Goal: Task Accomplishment & Management: Contribute content

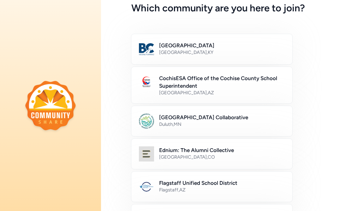
scroll to position [68, 0]
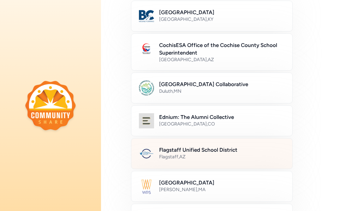
click at [224, 160] on div "Flagstaff , AZ" at bounding box center [222, 157] width 126 height 6
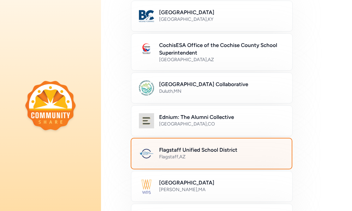
click at [224, 160] on div "Flagstaff , AZ" at bounding box center [221, 157] width 125 height 6
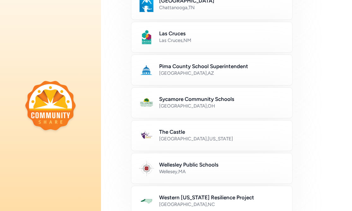
scroll to position [392, 0]
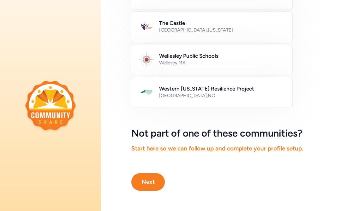
click at [154, 185] on button "Next" at bounding box center [147, 182] width 33 height 18
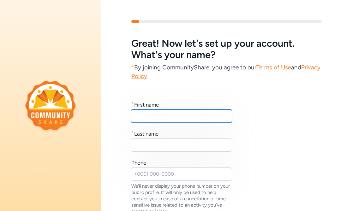
click at [142, 117] on input "text" at bounding box center [181, 116] width 101 height 13
type input "Pam"
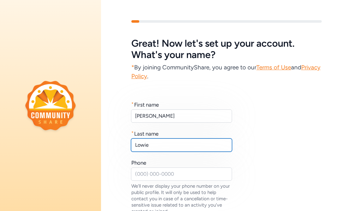
type input "Lowie"
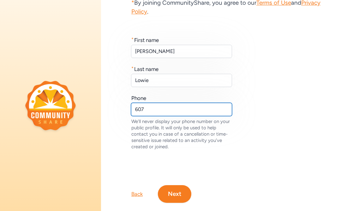
scroll to position [65, 0]
type input "6"
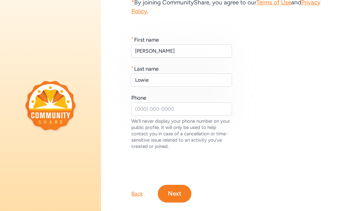
click at [175, 193] on button "Next" at bounding box center [174, 194] width 33 height 18
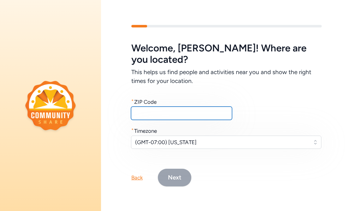
click at [162, 111] on input "text" at bounding box center [181, 113] width 101 height 13
type input "86004"
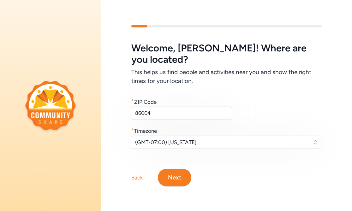
click at [175, 172] on button "Next" at bounding box center [174, 178] width 33 height 18
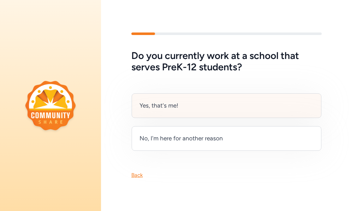
click at [178, 105] on div "Yes, that's me!" at bounding box center [159, 105] width 39 height 9
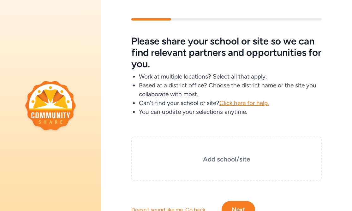
scroll to position [3, 0]
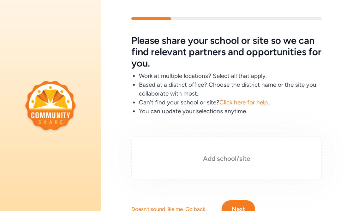
click at [229, 161] on h3 "Add school/site" at bounding box center [226, 158] width 159 height 9
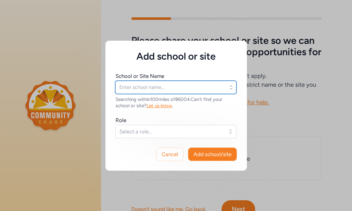
click at [155, 86] on input "text" at bounding box center [175, 87] width 121 height 13
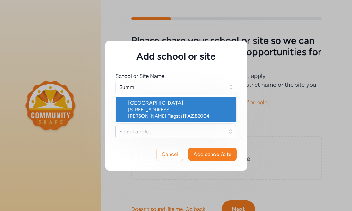
click at [157, 108] on div "4000 N Cummings St , Flagstaff , AZ , 86004" at bounding box center [179, 113] width 103 height 13
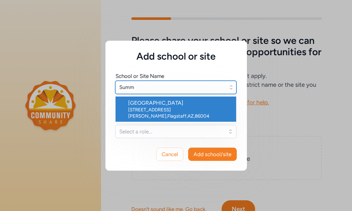
type input "Summit High School"
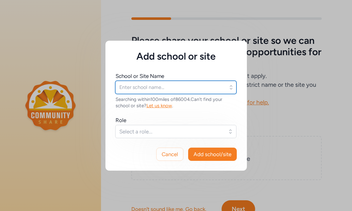
type input "Summit High School"
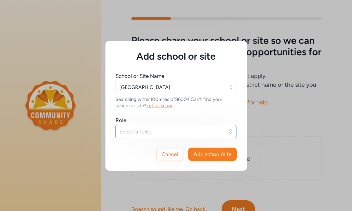
click at [136, 131] on span "Select a role..." at bounding box center [171, 132] width 104 height 8
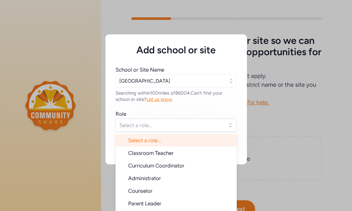
scroll to position [9, 0]
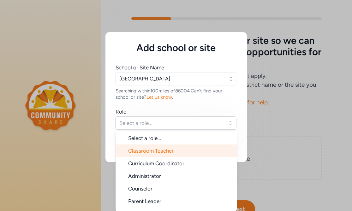
click at [137, 146] on li "Classroom Teacher" at bounding box center [176, 151] width 121 height 13
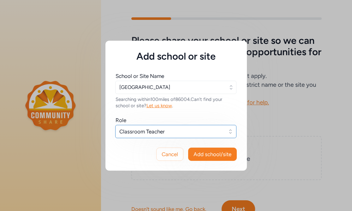
scroll to position [0, 0]
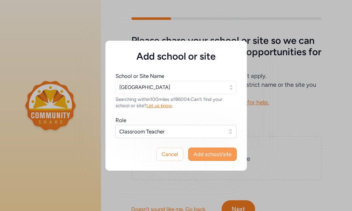
click at [211, 157] on span "Add school/site" at bounding box center [212, 155] width 38 height 8
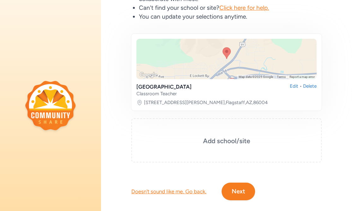
scroll to position [100, 0]
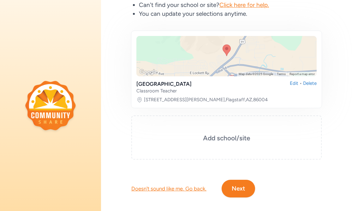
click at [229, 187] on button "Next" at bounding box center [238, 189] width 33 height 18
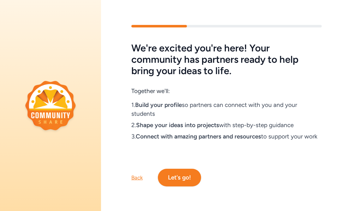
click at [195, 183] on button "Let's go!" at bounding box center [179, 178] width 43 height 18
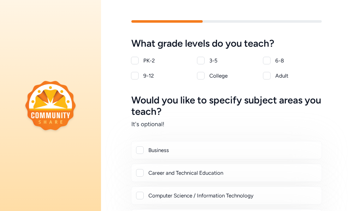
click at [132, 79] on div at bounding box center [135, 76] width 8 height 8
checkbox input "true"
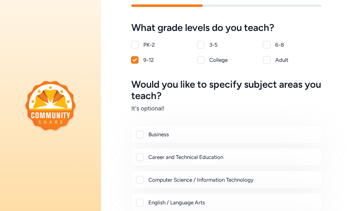
click at [137, 161] on div at bounding box center [139, 157] width 7 height 8
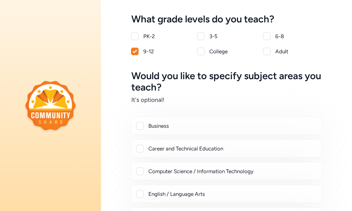
scroll to position [26, 0]
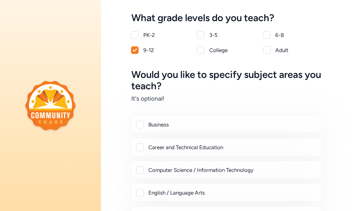
click at [140, 150] on div at bounding box center [140, 148] width 8 height 8
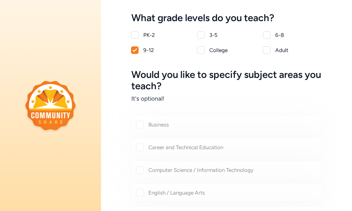
checkbox input "true"
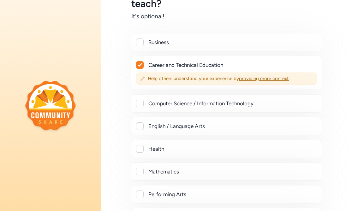
scroll to position [108, 0]
click at [140, 150] on div at bounding box center [140, 149] width 8 height 8
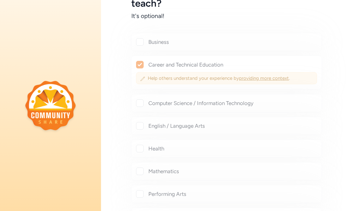
checkbox input "true"
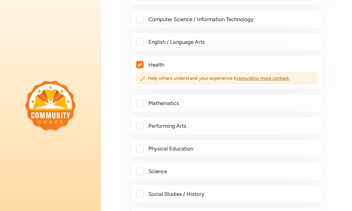
scroll to position [195, 0]
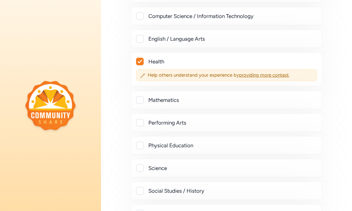
click at [140, 150] on div "Physical Education" at bounding box center [226, 145] width 191 height 18
click at [140, 145] on div at bounding box center [140, 146] width 8 height 8
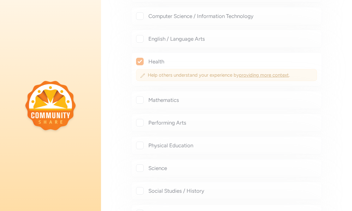
checkbox input "true"
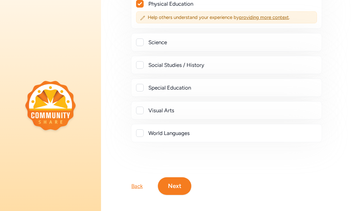
scroll to position [338, 0]
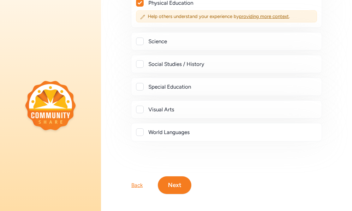
click at [171, 180] on button "Next" at bounding box center [174, 185] width 33 height 18
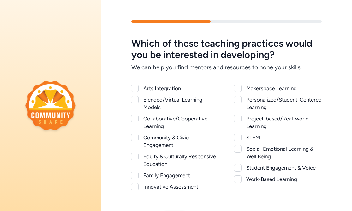
click at [137, 141] on div at bounding box center [134, 141] width 7 height 15
click at [134, 141] on div at bounding box center [135, 138] width 8 height 8
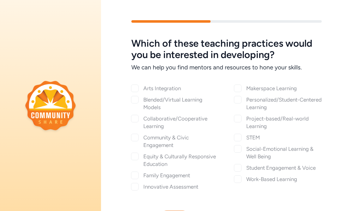
checkbox input "true"
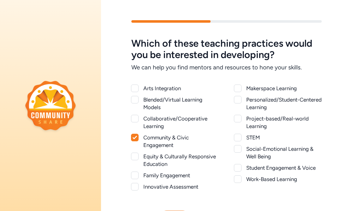
click at [134, 158] on div at bounding box center [135, 157] width 8 height 8
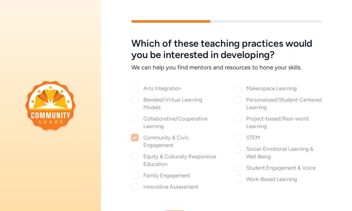
checkbox input "true"
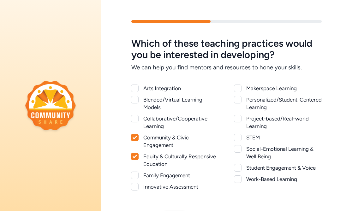
click at [237, 150] on div at bounding box center [238, 149] width 8 height 8
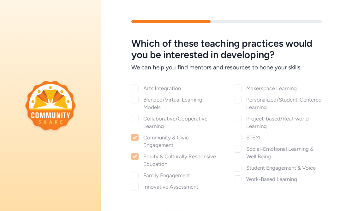
checkbox input "true"
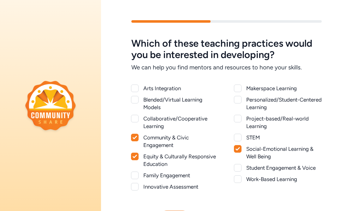
scroll to position [38, 0]
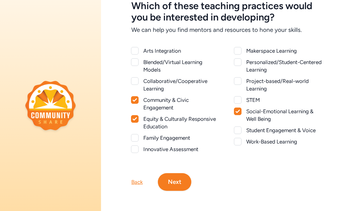
click at [182, 175] on button "Next" at bounding box center [174, 182] width 33 height 18
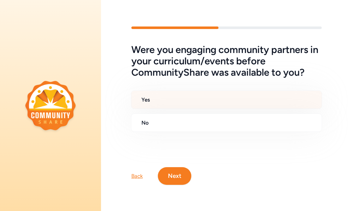
click at [170, 95] on div "Yes" at bounding box center [226, 100] width 191 height 18
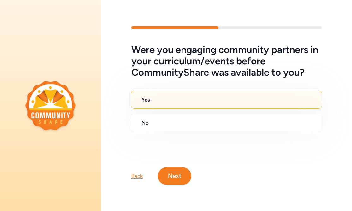
click at [178, 174] on button "Next" at bounding box center [174, 176] width 33 height 18
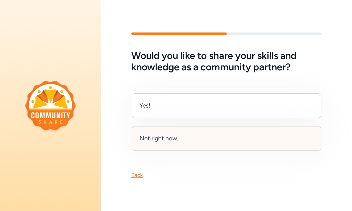
click at [173, 145] on div "Not right now." at bounding box center [227, 138] width 190 height 25
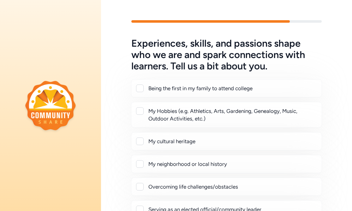
click at [140, 112] on div at bounding box center [140, 111] width 8 height 8
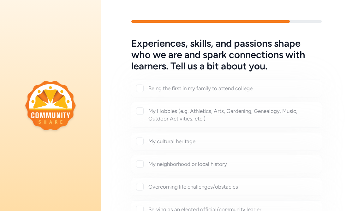
checkbox input "true"
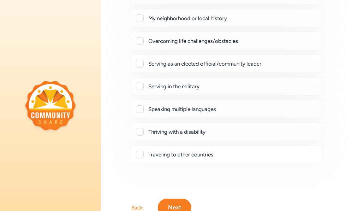
scroll to position [164, 0]
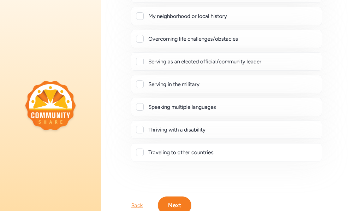
click at [140, 150] on div at bounding box center [140, 153] width 8 height 8
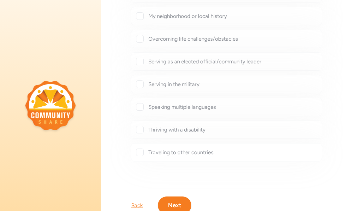
checkbox input "true"
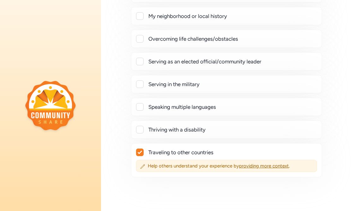
scroll to position [203, 0]
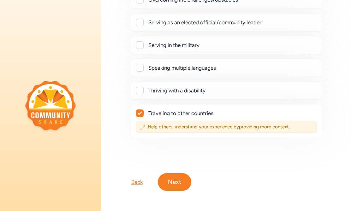
click at [175, 185] on button "Next" at bounding box center [174, 182] width 33 height 18
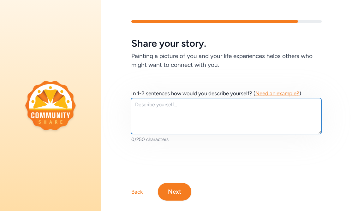
click at [182, 122] on textarea at bounding box center [226, 116] width 190 height 36
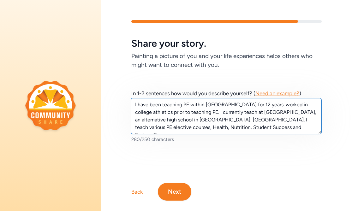
click at [214, 128] on textarea "I have been teaching PE within FUSD for 12 years. worked in college athletics p…" at bounding box center [226, 116] width 190 height 36
click at [248, 106] on textarea "I have been teaching PE within FUSD for 12 years. worked in college athletics p…" at bounding box center [226, 116] width 190 height 36
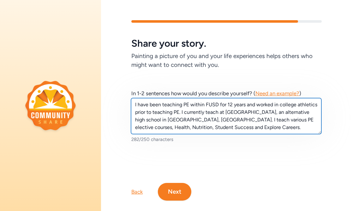
drag, startPoint x: 180, startPoint y: 113, endPoint x: 135, endPoint y: 113, distance: 44.8
click at [135, 113] on textarea "I have been teaching PE within FUSD for 12 years and worked in college athletic…" at bounding box center [226, 116] width 190 height 36
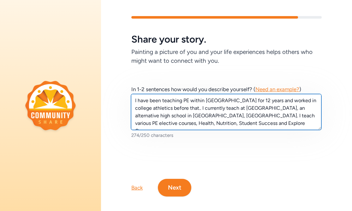
scroll to position [10, 0]
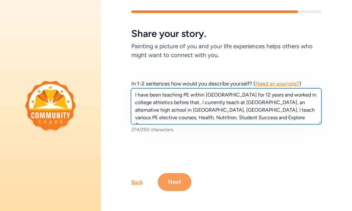
type textarea "I have been teaching PE within FUSD for 12 years and worked in college athletic…"
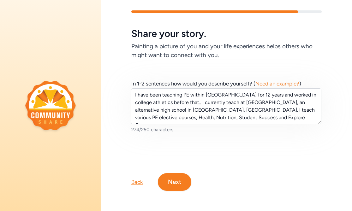
click at [182, 176] on button "Next" at bounding box center [174, 182] width 33 height 18
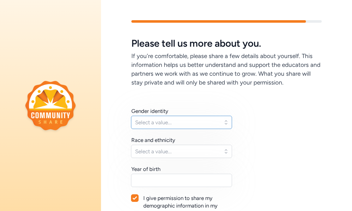
click at [173, 124] on span "Select a value..." at bounding box center [177, 123] width 84 height 8
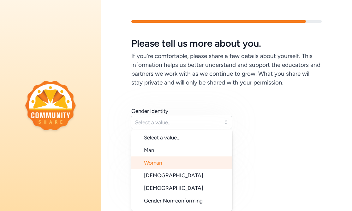
click at [171, 157] on li "Woman" at bounding box center [181, 163] width 101 height 13
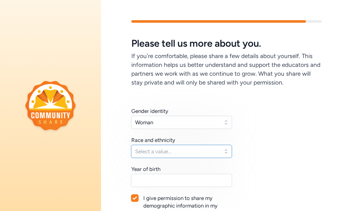
click at [171, 157] on button "Select a value..." at bounding box center [181, 151] width 101 height 13
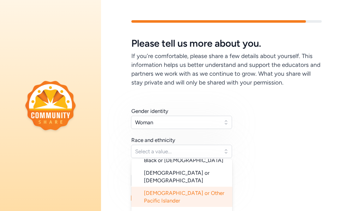
scroll to position [63, 0]
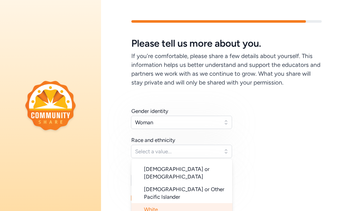
click at [170, 203] on li "White" at bounding box center [181, 209] width 101 height 13
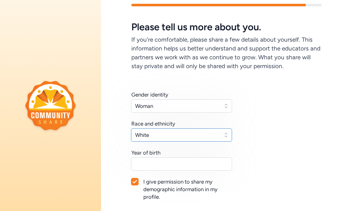
scroll to position [65, 0]
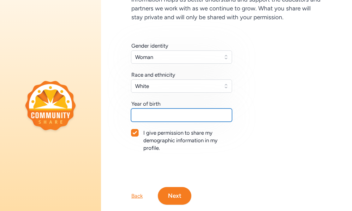
click at [172, 119] on input "text" at bounding box center [181, 115] width 101 height 13
type input "04/13/1980"
click at [179, 193] on button "Next" at bounding box center [174, 196] width 33 height 18
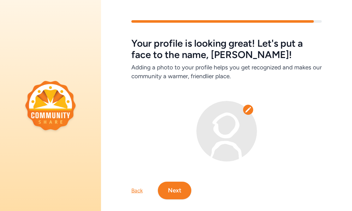
click at [228, 134] on img at bounding box center [226, 131] width 61 height 61
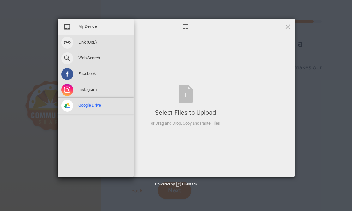
click at [97, 107] on span "Google Drive" at bounding box center [89, 106] width 23 height 6
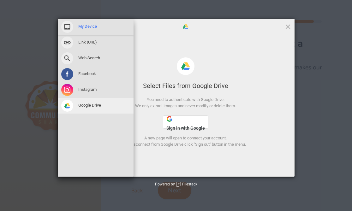
click at [98, 25] on div "My Device" at bounding box center [96, 27] width 76 height 16
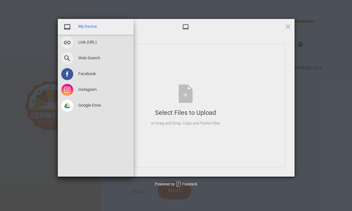
click at [87, 28] on span "My Device" at bounding box center [87, 27] width 19 height 6
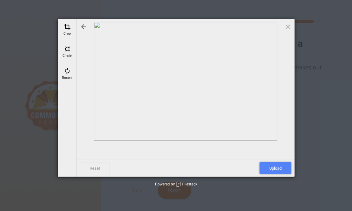
click at [282, 170] on span "Upload" at bounding box center [275, 168] width 32 height 12
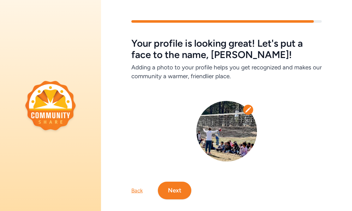
click at [247, 108] on icon at bounding box center [248, 110] width 6 height 6
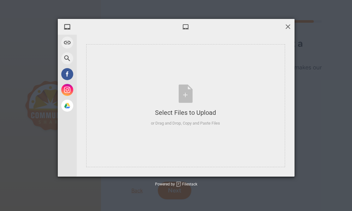
click at [288, 26] on span at bounding box center [287, 26] width 7 height 7
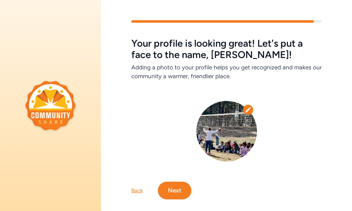
click at [171, 193] on button "Next" at bounding box center [174, 191] width 33 height 18
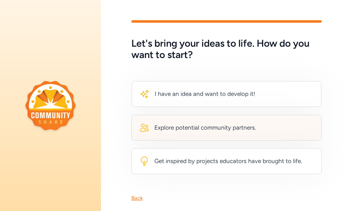
click at [193, 129] on div "Explore potential community partners." at bounding box center [205, 127] width 102 height 9
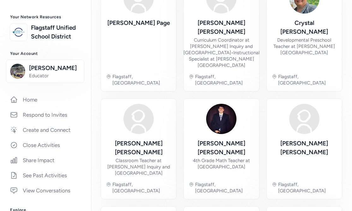
scroll to position [32, 0]
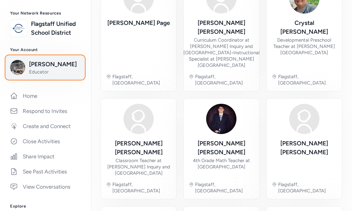
click at [40, 72] on span "Educator" at bounding box center [54, 72] width 51 height 6
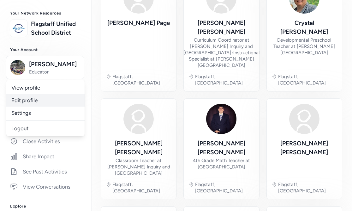
click at [27, 98] on link "Edit profile" at bounding box center [45, 100] width 78 height 13
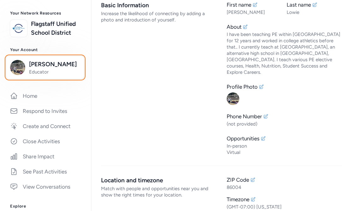
scroll to position [30, 0]
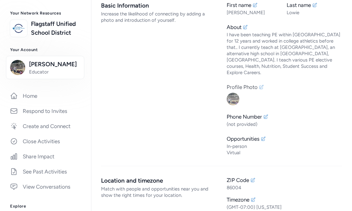
click at [234, 93] on img at bounding box center [233, 99] width 13 height 13
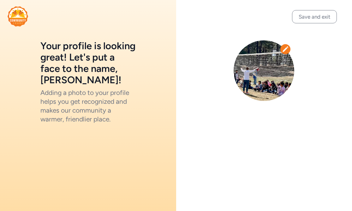
click at [286, 49] on icon at bounding box center [285, 48] width 5 height 5
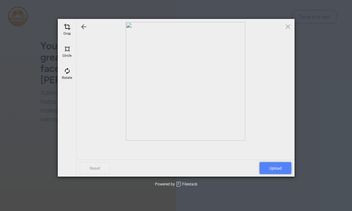
click at [282, 166] on span "Upload" at bounding box center [275, 168] width 32 height 12
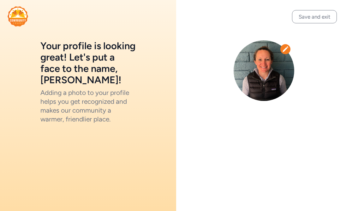
click at [20, 20] on img at bounding box center [18, 16] width 21 height 20
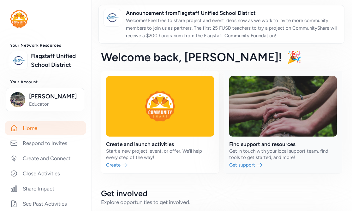
click at [253, 146] on link at bounding box center [283, 122] width 118 height 102
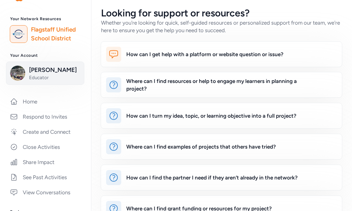
scroll to position [27, 0]
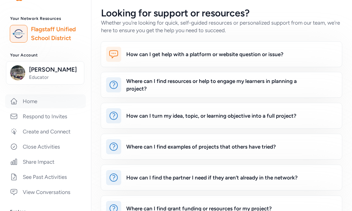
click at [37, 100] on link "Home" at bounding box center [45, 101] width 81 height 14
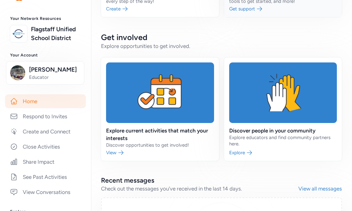
scroll to position [156, 0]
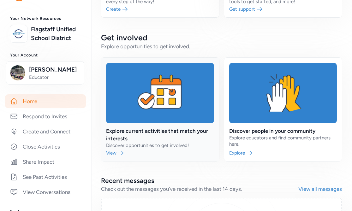
click at [134, 126] on link at bounding box center [160, 110] width 118 height 104
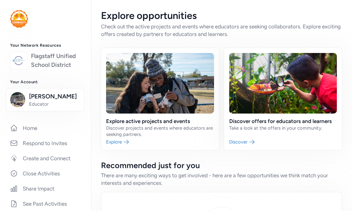
click at [32, 57] on link "Flagstaff Unified School District" at bounding box center [56, 61] width 50 height 18
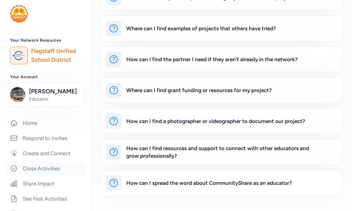
scroll to position [4, 0]
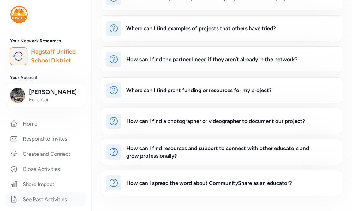
click at [51, 199] on link "See Past Activities" at bounding box center [45, 200] width 81 height 14
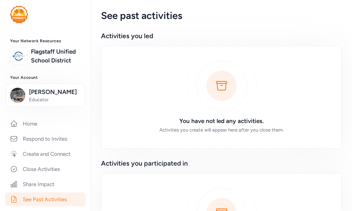
scroll to position [0, 0]
click at [228, 83] on div "You have not led any activities. Activities you create will appear here after y…" at bounding box center [221, 97] width 241 height 104
click at [222, 83] on div "You have not led any activities. Activities you create will appear here after y…" at bounding box center [221, 97] width 241 height 104
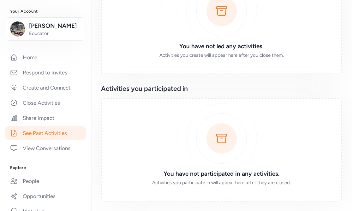
scroll to position [75, 0]
click at [227, 134] on div "You have not participated in any activities. Activities you participate in will…" at bounding box center [221, 150] width 241 height 104
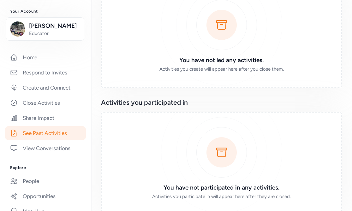
scroll to position [0, 0]
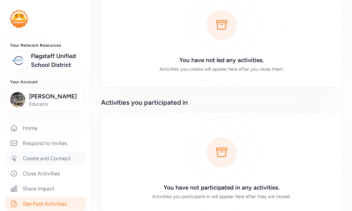
click at [38, 161] on link "Create and Connect" at bounding box center [45, 159] width 81 height 14
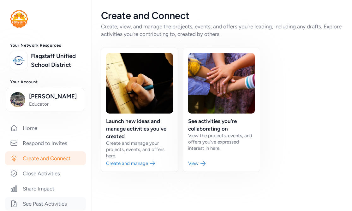
click at [47, 200] on link "See Past Activities" at bounding box center [45, 204] width 81 height 14
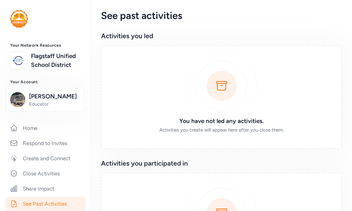
click at [220, 88] on div "You have not led any activities. Activities you create will appear here after y…" at bounding box center [221, 97] width 241 height 104
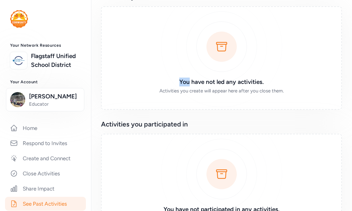
scroll to position [75, 0]
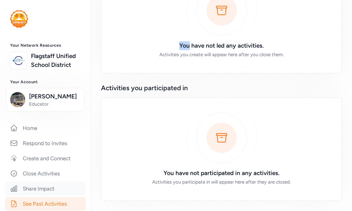
click at [48, 188] on link "Share Impact" at bounding box center [45, 189] width 81 height 14
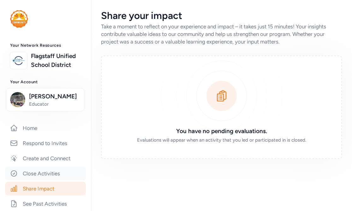
click at [49, 177] on link "Close Activities" at bounding box center [45, 174] width 81 height 14
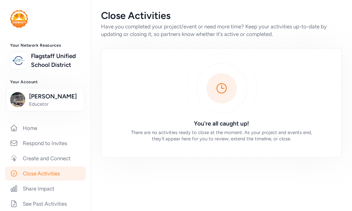
click at [51, 166] on div "Home Respond to Invites Create and Connect Close Activities Share Impact See Pa…" at bounding box center [45, 173] width 71 height 105
click at [53, 158] on link "Create and Connect" at bounding box center [45, 159] width 81 height 14
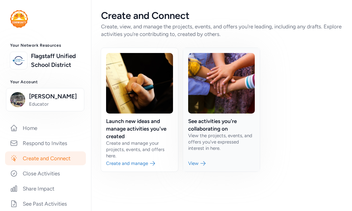
click at [199, 163] on link at bounding box center [221, 110] width 77 height 124
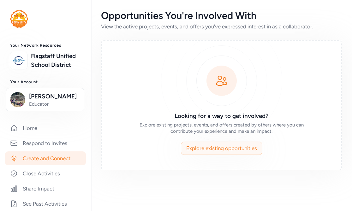
click at [199, 147] on span "Explore existing opportunities" at bounding box center [221, 149] width 71 height 8
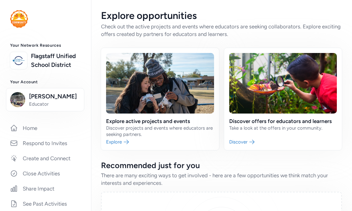
click at [16, 27] on img at bounding box center [19, 19] width 18 height 18
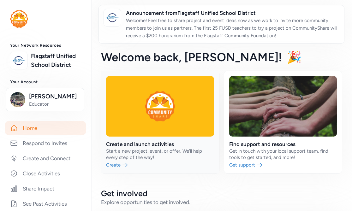
click at [135, 115] on link at bounding box center [160, 122] width 118 height 102
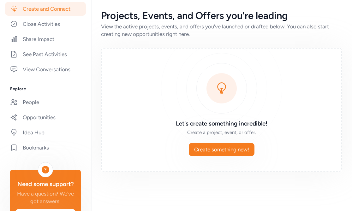
scroll to position [151, 0]
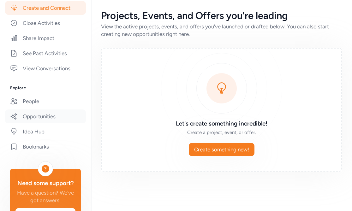
click at [45, 117] on link "Opportunities" at bounding box center [45, 117] width 81 height 14
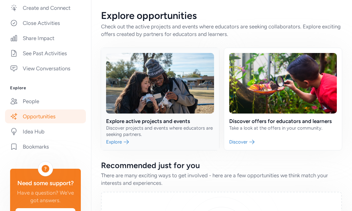
click at [121, 136] on link at bounding box center [160, 99] width 118 height 102
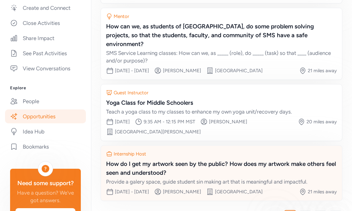
scroll to position [160, 0]
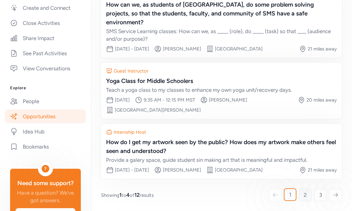
click at [304, 193] on span "2" at bounding box center [305, 195] width 3 height 8
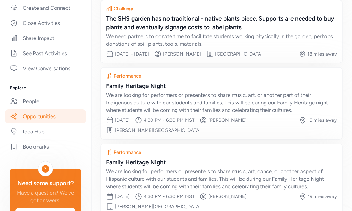
scroll to position [217, 0]
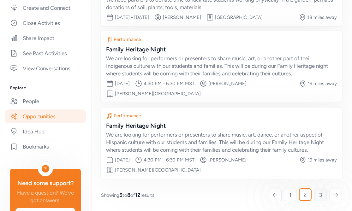
click at [319, 196] on span "3" at bounding box center [320, 195] width 3 height 8
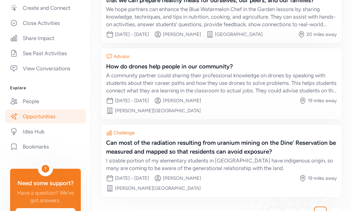
scroll to position [202, 0]
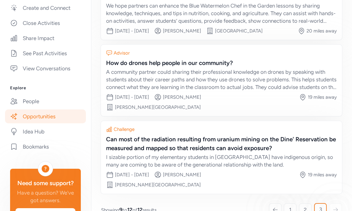
click at [335, 207] on icon at bounding box center [336, 210] width 6 height 6
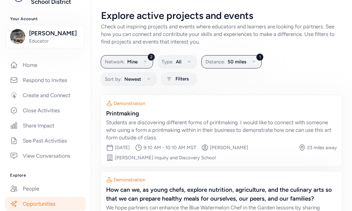
scroll to position [0, 0]
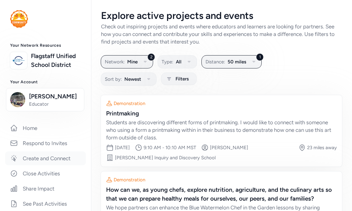
click at [44, 159] on link "Create and Connect" at bounding box center [45, 159] width 81 height 14
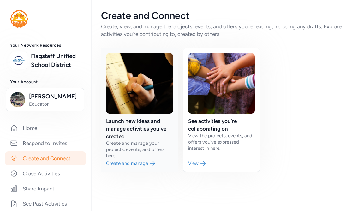
click at [127, 130] on link at bounding box center [139, 110] width 77 height 124
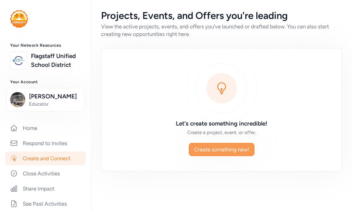
click at [227, 153] on span "Create something new!" at bounding box center [221, 150] width 55 height 8
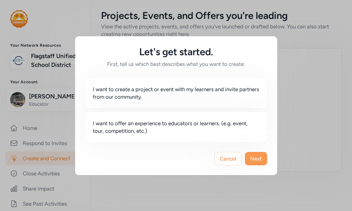
click at [255, 158] on span "Next" at bounding box center [255, 159] width 11 height 8
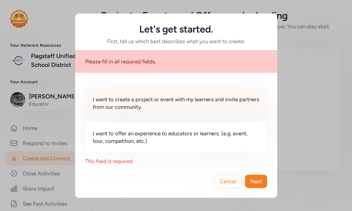
click at [180, 115] on div "I want to create a project or event with my learners and invite partners from o…" at bounding box center [176, 103] width 182 height 31
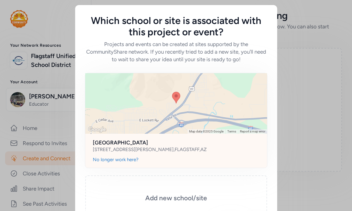
scroll to position [46, 0]
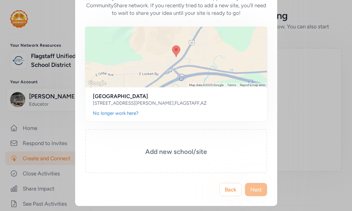
click at [250, 192] on span "Next" at bounding box center [255, 190] width 11 height 8
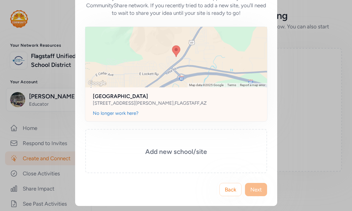
click at [123, 96] on h2 "Summit High School" at bounding box center [176, 96] width 167 height 8
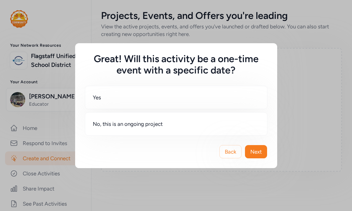
scroll to position [0, 0]
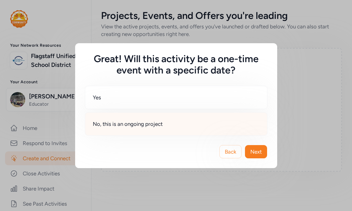
click at [127, 128] on div "No, this is an ongoing project" at bounding box center [176, 123] width 182 height 23
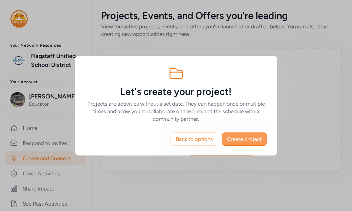
click at [255, 139] on span "Create project" at bounding box center [244, 139] width 35 height 8
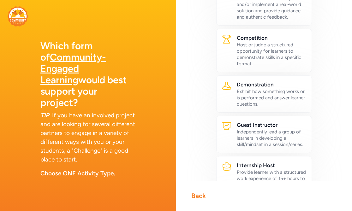
scroll to position [114, 0]
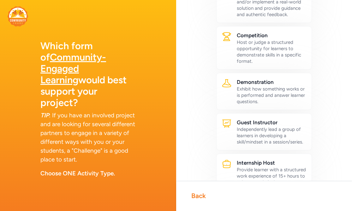
click at [255, 139] on div "Independently lead a group of learners in developing a skill/mindset in a sessi…" at bounding box center [272, 135] width 70 height 19
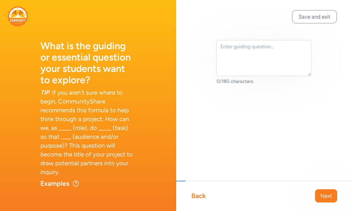
click at [202, 193] on div "Back" at bounding box center [198, 196] width 15 height 9
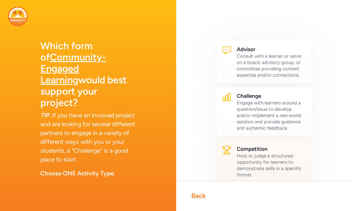
click at [247, 172] on div "Host or judge a structured opportunity for learners to demonstrate skills in a …" at bounding box center [272, 165] width 70 height 25
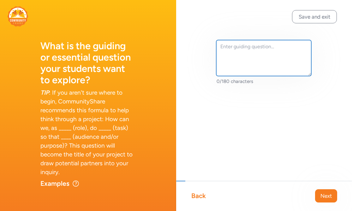
click at [233, 50] on textarea at bounding box center [263, 58] width 95 height 36
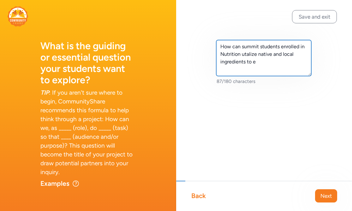
click at [252, 56] on textarea "How can summit students enrolled in Nutrition utalize native and local ingredie…" at bounding box center [263, 58] width 95 height 36
click at [242, 55] on textarea "How can summit students enrolled in Nutrition utilize native and local ingredie…" at bounding box center [263, 58] width 95 height 36
click at [266, 61] on textarea "How can summit students enrolled in Nutrition utilize native and local ingredie…" at bounding box center [263, 58] width 95 height 36
click at [280, 56] on textarea "How can summit students enrolled in Nutrition utilize native and local ingredie…" at bounding box center [263, 58] width 95 height 36
type textarea "How can summit students enrolled in Nutrition utilize native and/or local ingre…"
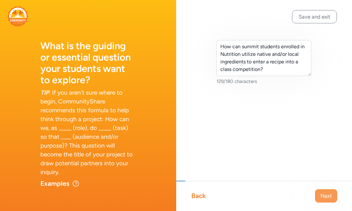
click at [326, 197] on span "Next" at bounding box center [325, 196] width 11 height 8
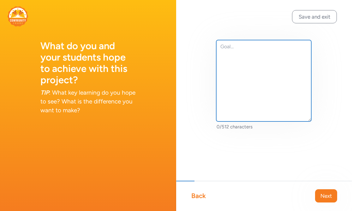
click at [263, 82] on textarea at bounding box center [263, 80] width 95 height 81
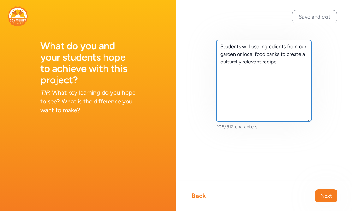
click at [254, 61] on textarea "Students will use ingredients from our garden or local food banks to create a c…" at bounding box center [263, 80] width 95 height 81
click at [278, 61] on textarea "Students will use ingredients from our garden or local food banks to create a c…" at bounding box center [263, 80] width 95 height 81
click at [222, 55] on textarea "Students will use ingredients from our garden or local food banks to create a c…" at bounding box center [263, 80] width 95 height 81
click at [297, 64] on textarea "Students will use ingredients from our school garden or local food banks to cre…" at bounding box center [263, 80] width 95 height 81
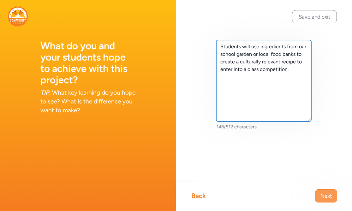
type textarea "Students will use ingredients from our school garden or local food banks to cre…"
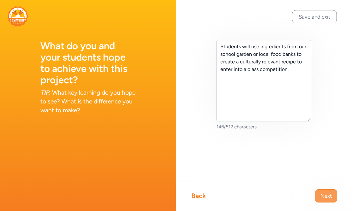
click at [324, 196] on span "Next" at bounding box center [325, 196] width 11 height 8
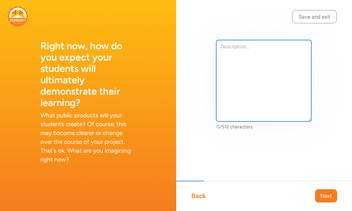
click at [277, 72] on textarea at bounding box center [263, 80] width 95 height 81
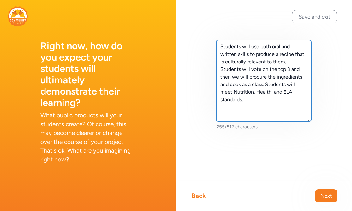
click at [257, 62] on textarea "Students will use both oral and written skills to produce a recipe that is cult…" at bounding box center [263, 80] width 95 height 81
type textarea "Students will use both oral and written skills to produce a recipe that is cult…"
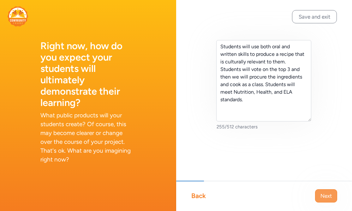
click at [322, 194] on span "Next" at bounding box center [325, 196] width 11 height 8
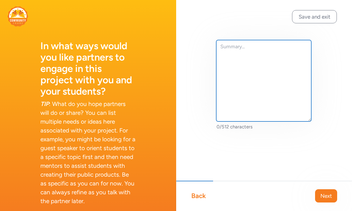
click at [259, 95] on textarea at bounding box center [263, 80] width 95 height 81
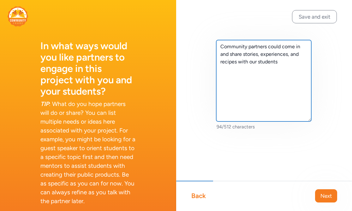
click at [269, 48] on textarea "Community partners could come in and share stories, experiences, and recipes wi…" at bounding box center [263, 80] width 95 height 81
click at [233, 54] on textarea "Community partners from different ethniticities could come in and share stories…" at bounding box center [263, 80] width 95 height 81
click at [257, 69] on textarea "Community partners from different ethnicities could come in and share stories, …" at bounding box center [263, 80] width 95 height 81
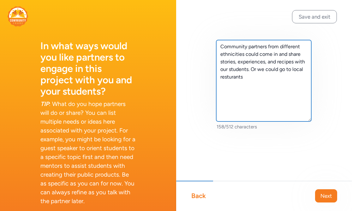
click at [233, 78] on textarea "Community partners from different ethnicities could come in and share stories, …" at bounding box center [263, 80] width 95 height 81
type textarea "Community partners from different ethnicities could come in and share stories, …"
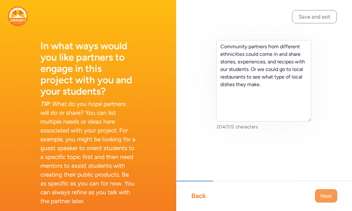
click at [325, 199] on span "Next" at bounding box center [325, 196] width 11 height 8
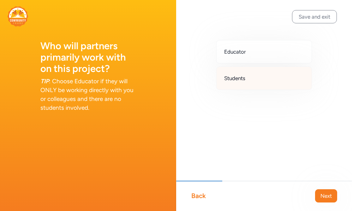
click at [242, 81] on span "Students" at bounding box center [234, 78] width 21 height 8
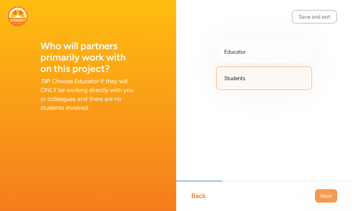
click at [330, 193] on span "Next" at bounding box center [325, 196] width 11 height 8
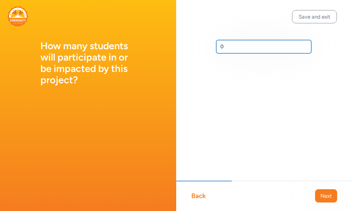
drag, startPoint x: 232, startPoint y: 48, endPoint x: 187, endPoint y: 45, distance: 45.2
click at [187, 45] on div "0" at bounding box center [264, 57] width 176 height 114
type input "15"
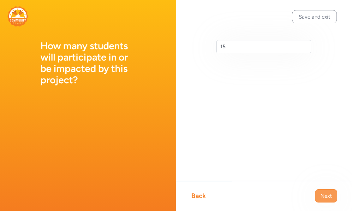
click at [324, 195] on span "Next" at bounding box center [325, 196] width 11 height 8
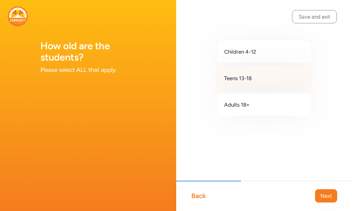
click at [256, 75] on div "Teens 13-18" at bounding box center [264, 78] width 96 height 23
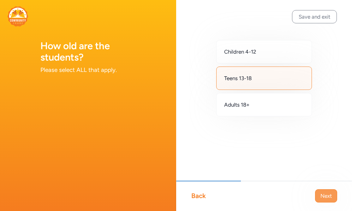
click at [324, 196] on span "Next" at bounding box center [325, 196] width 11 height 8
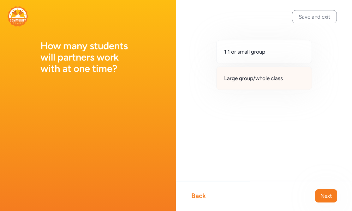
click at [224, 81] on span "Large group/whole class" at bounding box center [253, 78] width 59 height 8
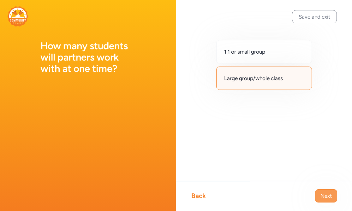
click at [328, 198] on span "Next" at bounding box center [325, 196] width 11 height 8
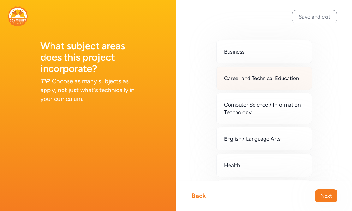
click at [269, 78] on span "Career and Technical Education" at bounding box center [261, 78] width 75 height 8
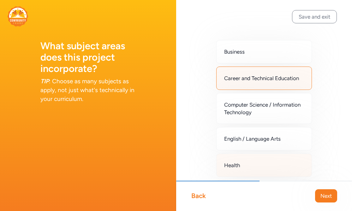
click at [258, 155] on div "Health" at bounding box center [264, 165] width 96 height 23
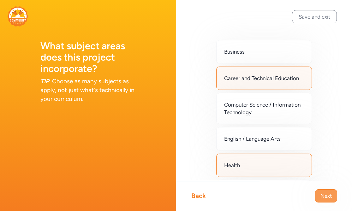
click at [320, 199] on span "Next" at bounding box center [325, 196] width 11 height 8
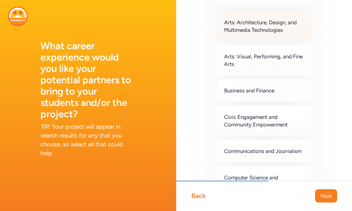
scroll to position [64, 0]
